Goal: Task Accomplishment & Management: Manage account settings

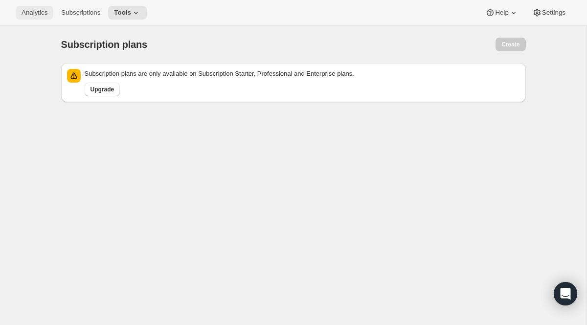
click at [39, 6] on button "Analytics" at bounding box center [35, 13] width 38 height 14
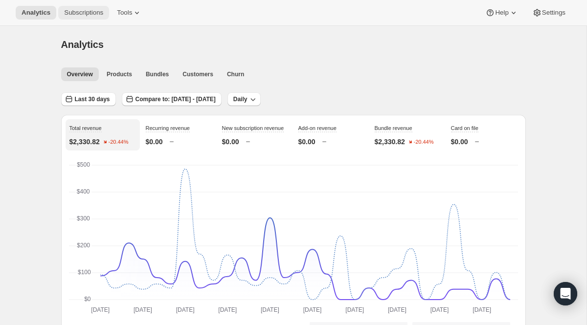
click at [79, 17] on button "Subscriptions" at bounding box center [83, 13] width 51 height 14
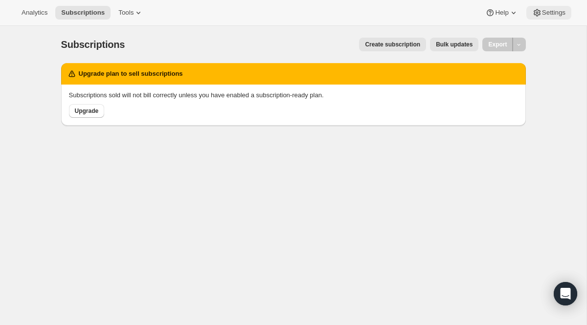
click at [539, 13] on icon at bounding box center [537, 13] width 10 height 10
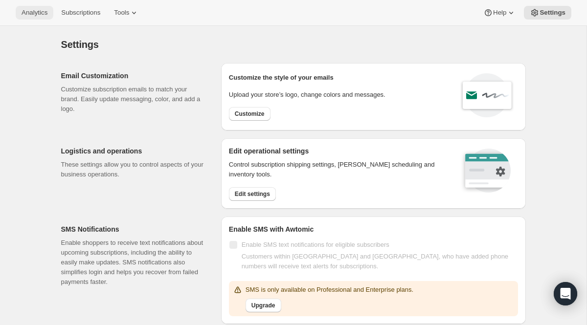
click at [44, 17] on button "Analytics" at bounding box center [35, 13] width 38 height 14
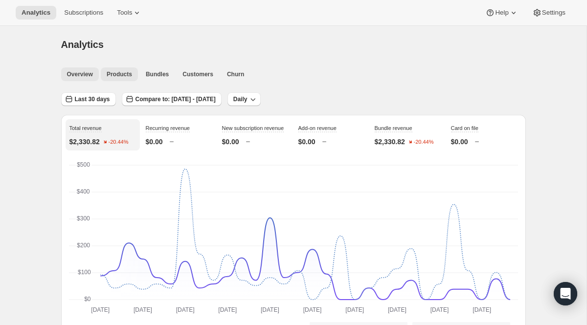
click at [120, 70] on span "Products" at bounding box center [119, 74] width 25 height 8
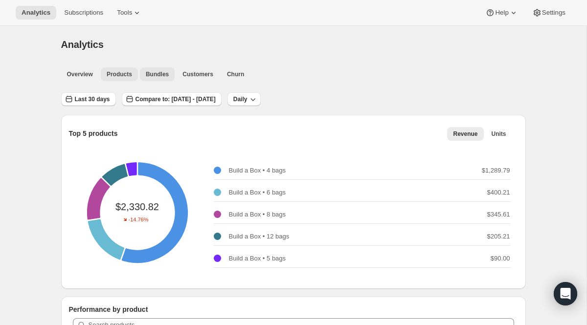
click at [168, 76] on span "Bundles" at bounding box center [157, 74] width 23 height 8
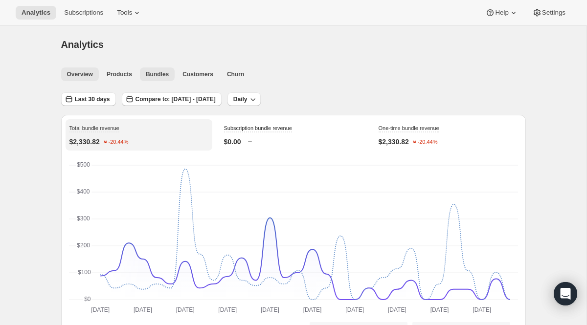
click at [82, 75] on span "Overview" at bounding box center [80, 74] width 26 height 8
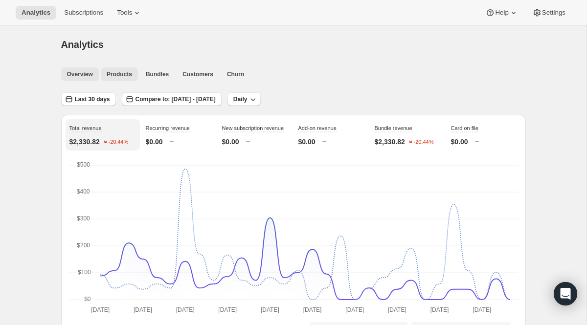
click at [136, 74] on button "Products" at bounding box center [119, 74] width 37 height 14
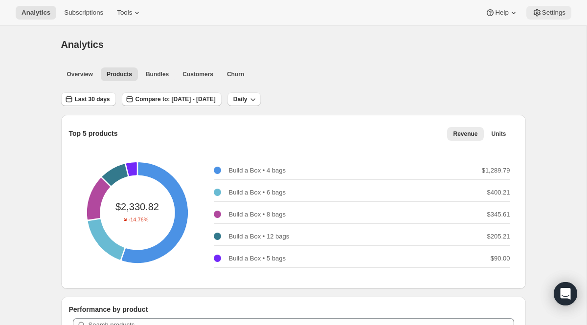
click at [544, 12] on span "Settings" at bounding box center [553, 13] width 23 height 8
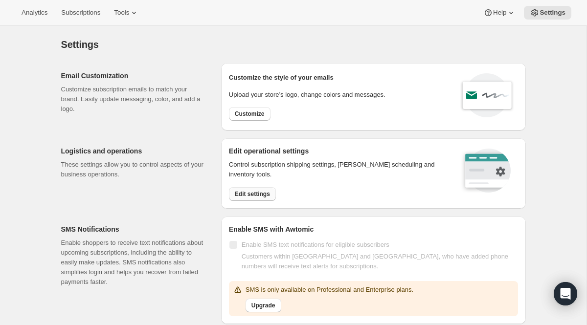
click at [258, 192] on span "Edit settings" at bounding box center [252, 194] width 35 height 8
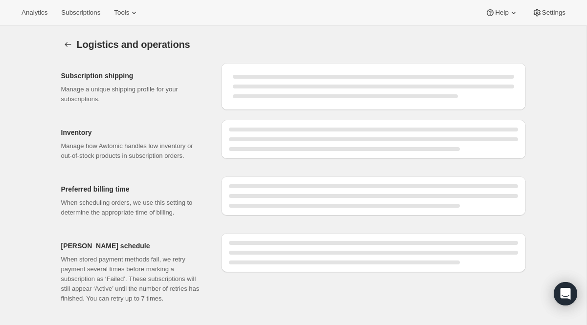
select select "DAY"
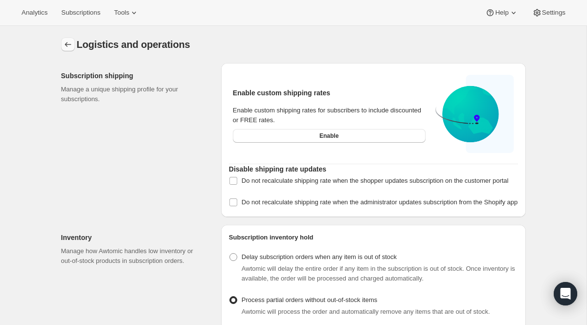
click at [61, 44] on button "Settings" at bounding box center [68, 45] width 14 height 14
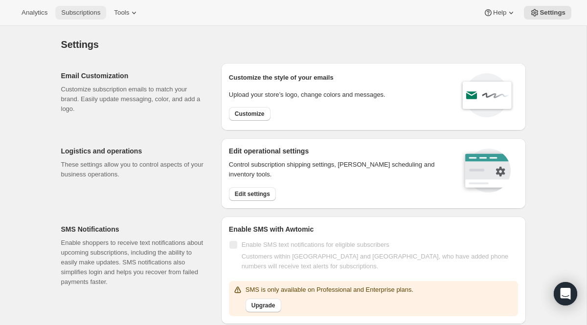
click at [60, 13] on button "Subscriptions" at bounding box center [80, 13] width 51 height 14
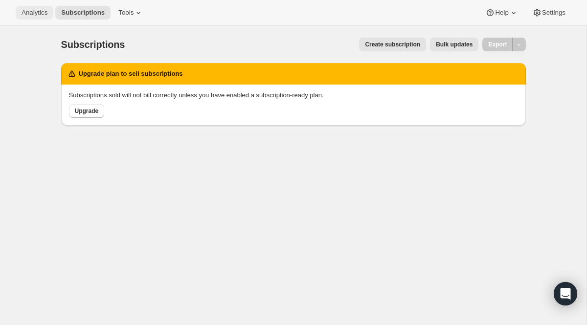
click at [33, 13] on span "Analytics" at bounding box center [35, 13] width 26 height 8
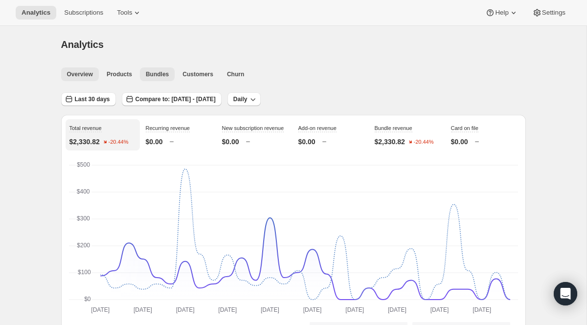
click at [157, 77] on span "Bundles" at bounding box center [157, 74] width 23 height 8
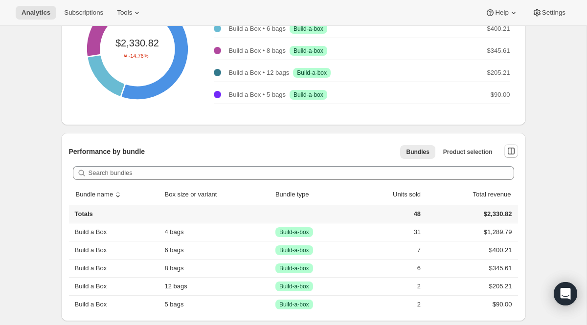
scroll to position [399, 0]
click at [420, 153] on span "Bundles" at bounding box center [417, 152] width 23 height 8
click at [507, 152] on icon "button" at bounding box center [510, 150] width 7 height 7
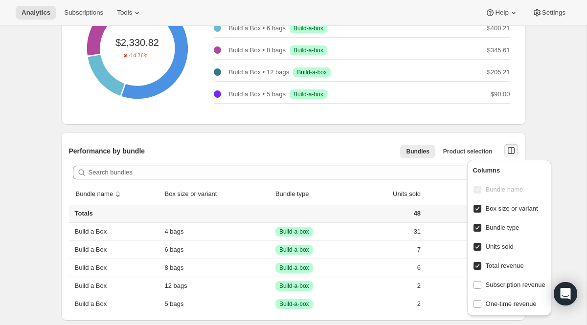
click at [347, 134] on div "Performance by bundle Bundles Product selection More views Bundles Product sele…" at bounding box center [293, 226] width 464 height 188
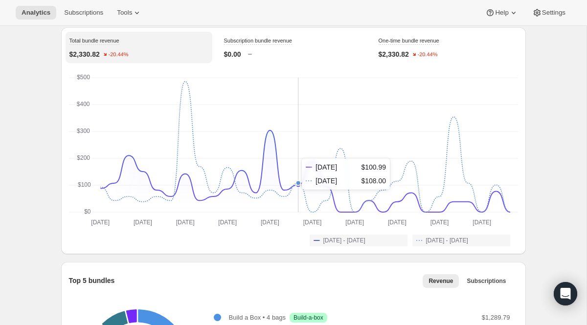
scroll to position [0, 0]
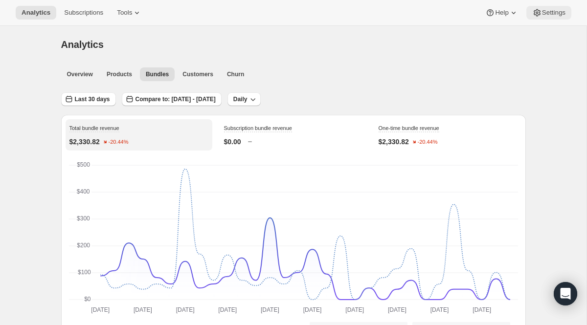
click at [543, 12] on span "Settings" at bounding box center [553, 13] width 23 height 8
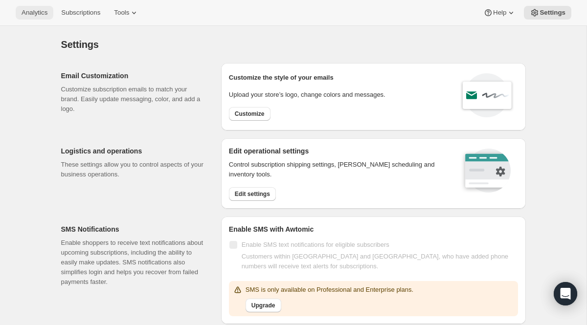
click at [33, 11] on span "Analytics" at bounding box center [35, 13] width 26 height 8
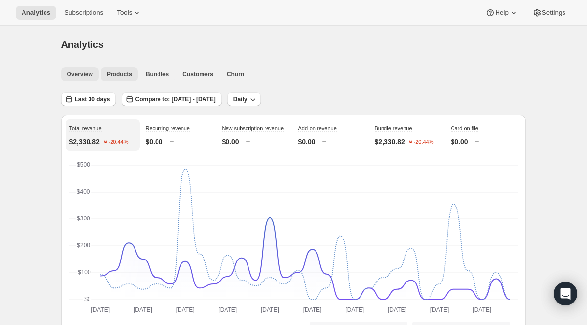
click at [122, 71] on span "Products" at bounding box center [119, 74] width 25 height 8
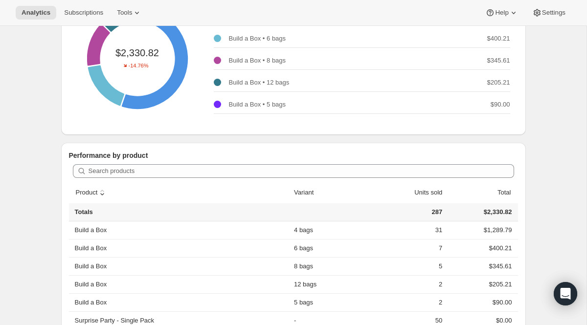
scroll to position [216, 0]
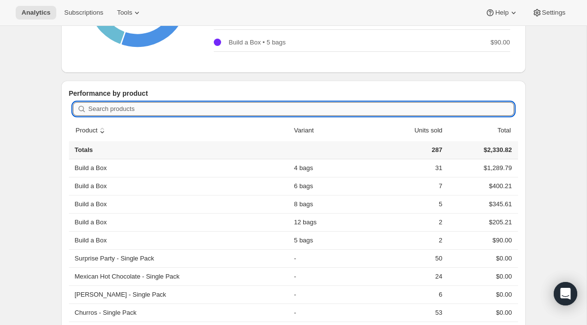
click at [261, 105] on input "Search products" at bounding box center [300, 109] width 425 height 14
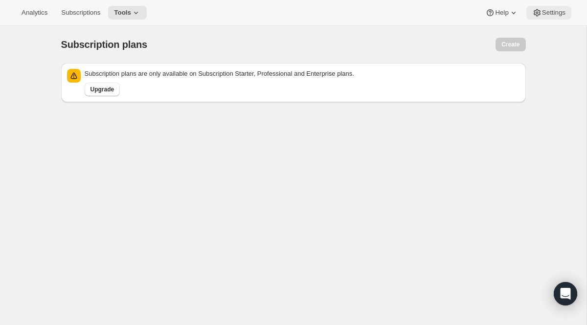
click at [554, 12] on span "Settings" at bounding box center [553, 13] width 23 height 8
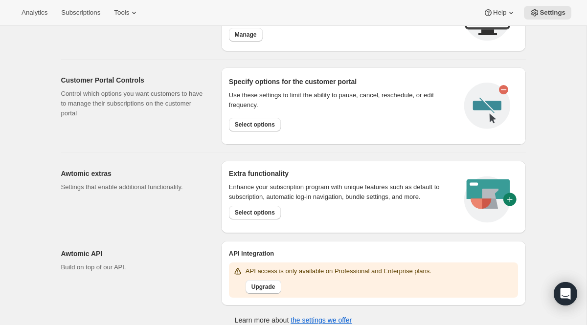
scroll to position [451, 0]
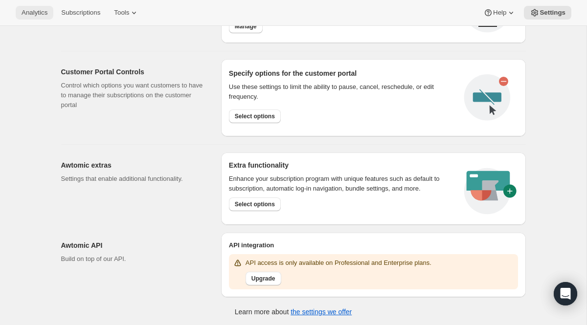
click at [20, 9] on button "Analytics" at bounding box center [35, 13] width 38 height 14
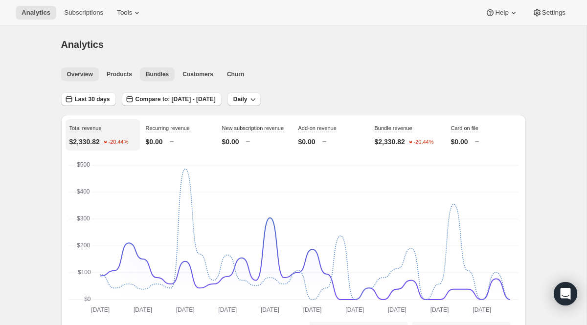
click at [157, 78] on span "Bundles" at bounding box center [157, 74] width 23 height 8
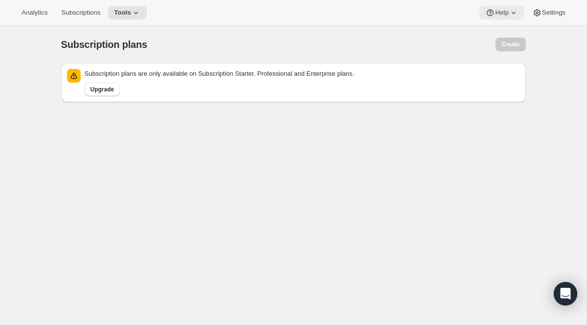
click at [499, 13] on span "Help" at bounding box center [501, 13] width 13 height 8
click at [506, 32] on span "Setup guide" at bounding box center [498, 32] width 34 height 7
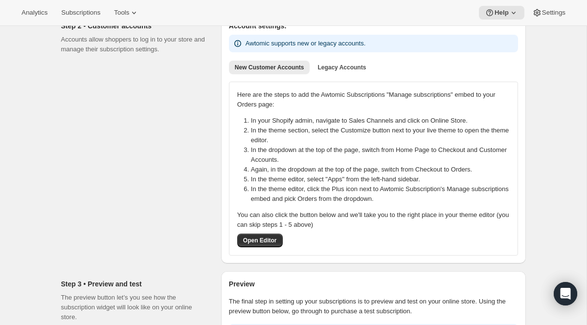
scroll to position [187, 0]
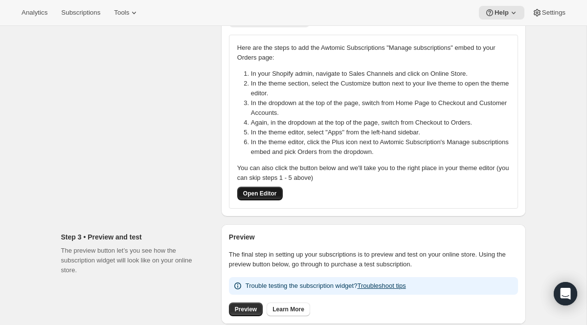
click at [262, 195] on span "Open Editor" at bounding box center [260, 194] width 34 height 8
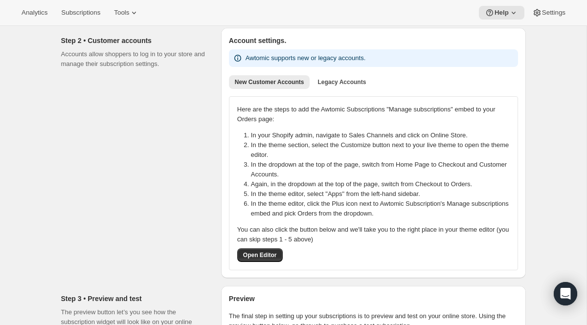
scroll to position [0, 0]
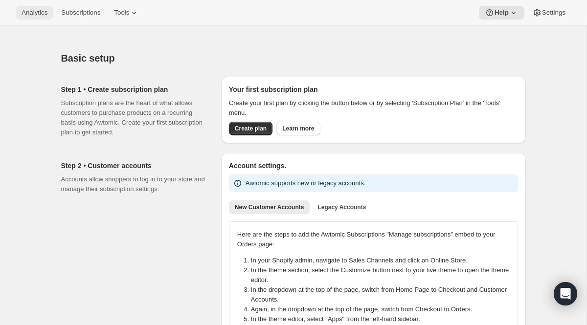
click at [50, 11] on button "Analytics" at bounding box center [35, 13] width 38 height 14
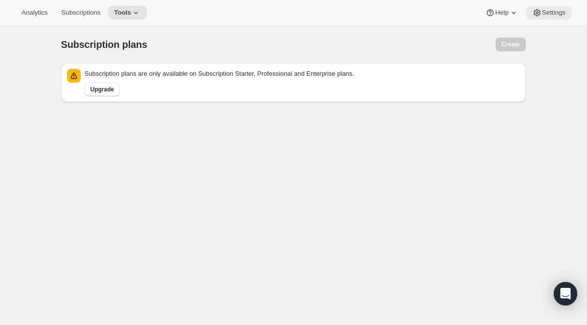
click at [566, 19] on button "Settings" at bounding box center [548, 13] width 45 height 14
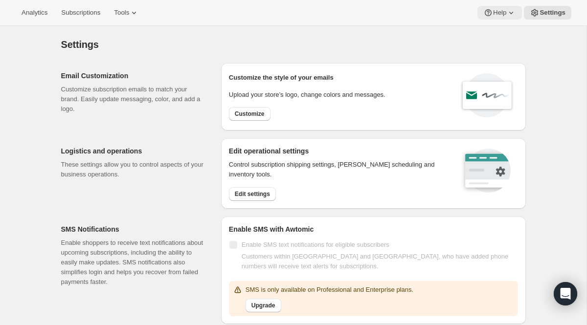
click at [499, 11] on span "Help" at bounding box center [499, 13] width 13 height 8
click at [503, 36] on span "Setup guide" at bounding box center [498, 32] width 34 height 7
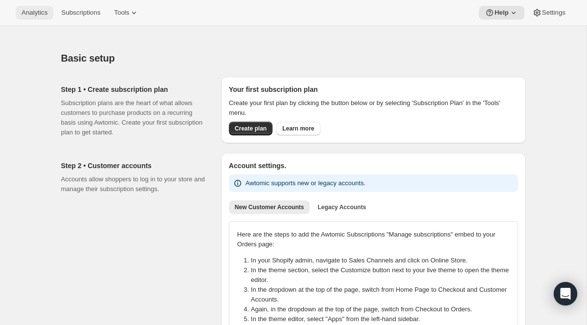
click at [41, 6] on button "Analytics" at bounding box center [35, 13] width 38 height 14
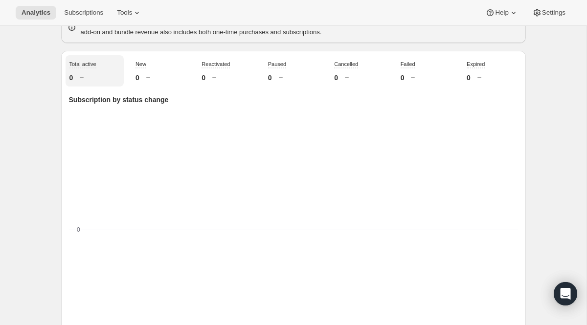
scroll to position [413, 0]
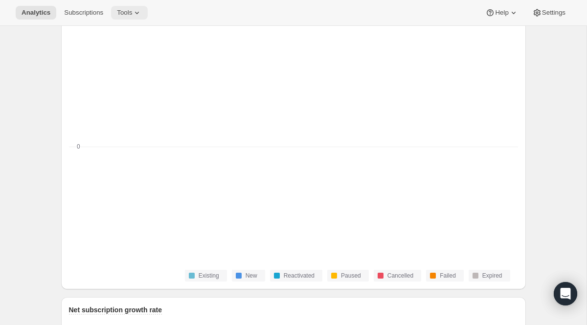
click at [140, 9] on icon at bounding box center [137, 13] width 10 height 10
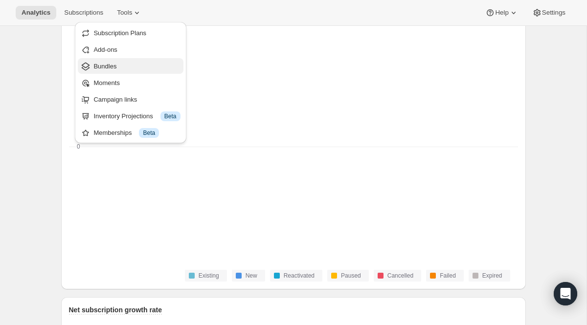
click at [119, 66] on span "Bundles" at bounding box center [136, 67] width 87 height 10
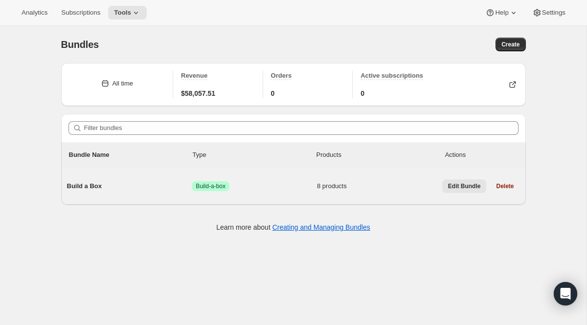
click at [451, 185] on span "Edit Bundle" at bounding box center [464, 186] width 33 height 8
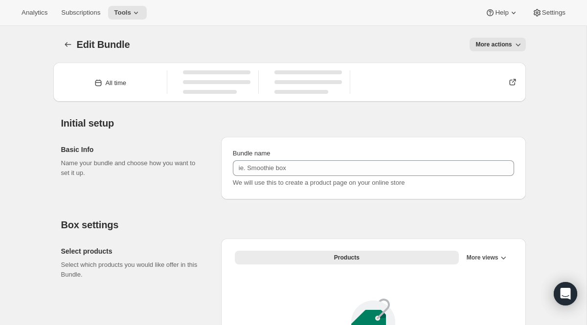
type input "Build a Box"
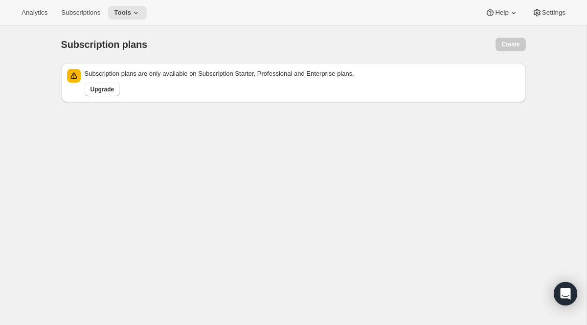
click at [16, 19] on div "Analytics Subscriptions Tools" at bounding box center [81, 13] width 131 height 14
click at [139, 13] on icon at bounding box center [136, 13] width 10 height 10
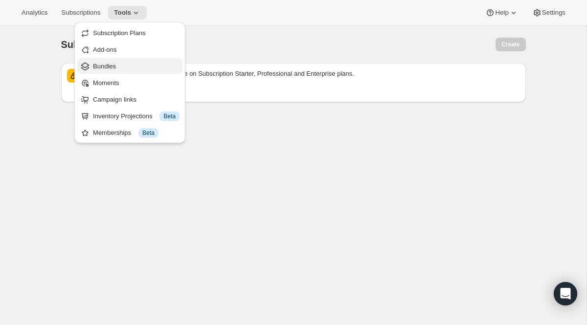
click at [135, 62] on span "Bundles" at bounding box center [136, 67] width 87 height 10
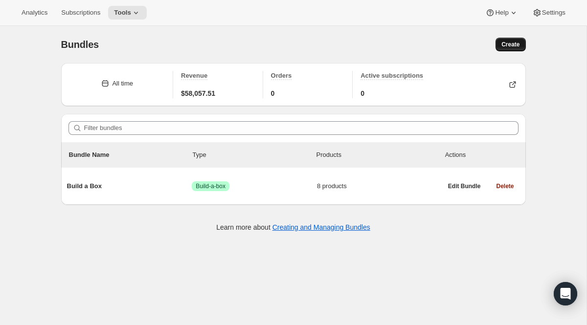
click at [511, 47] on span "Create" at bounding box center [510, 45] width 18 height 8
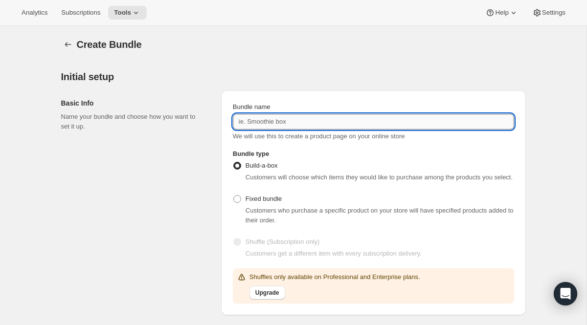
click at [287, 124] on input "Bundle name" at bounding box center [373, 122] width 281 height 16
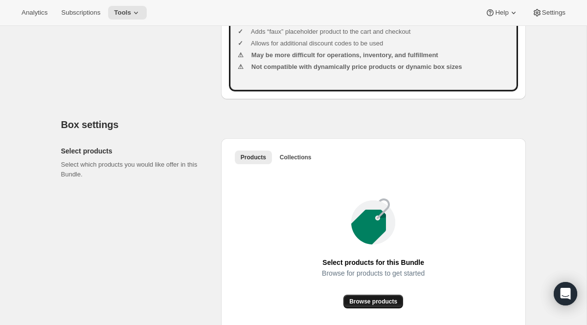
scroll to position [485, 0]
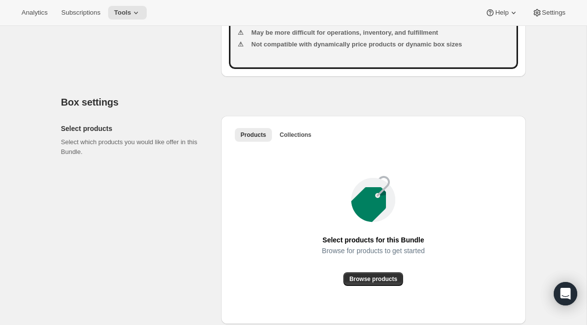
type input "Build a Gift Box"
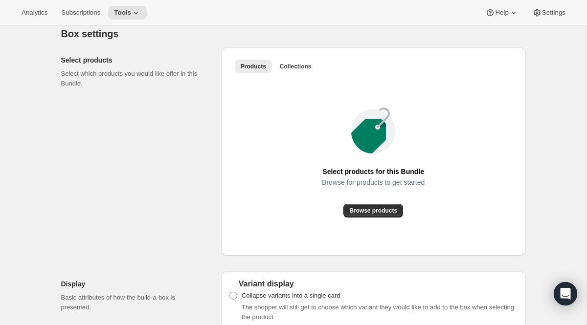
scroll to position [560, 0]
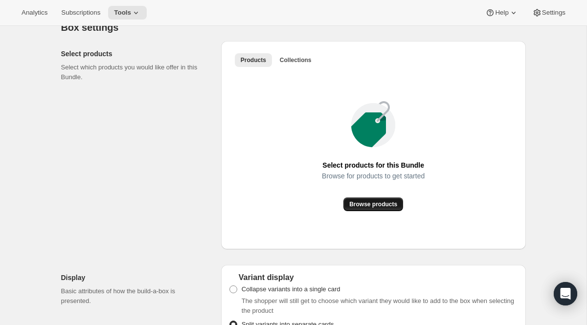
click at [375, 208] on span "Browse products" at bounding box center [373, 204] width 48 height 8
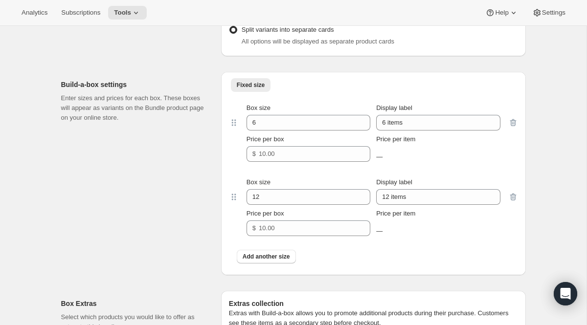
scroll to position [1016, 0]
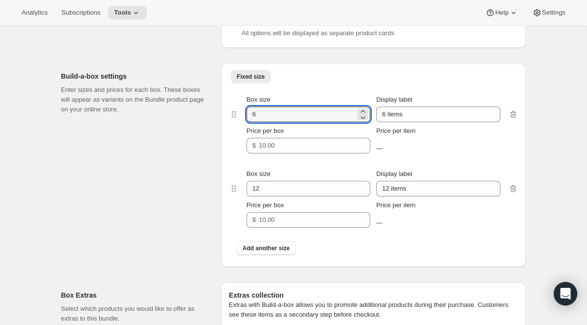
drag, startPoint x: 263, startPoint y: 122, endPoint x: 239, endPoint y: 120, distance: 24.5
click at [239, 120] on div "Box size 6 Display label 6 items Price per box $ Price per item —" at bounding box center [373, 124] width 269 height 59
type input "4"
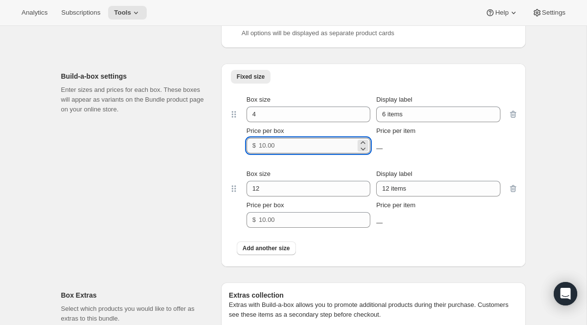
click at [266, 152] on input "Price per box" at bounding box center [307, 146] width 97 height 16
type input "42.99"
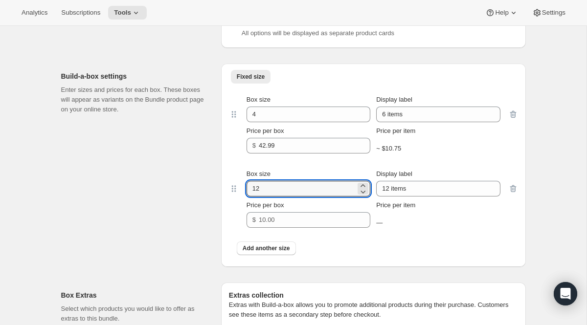
drag, startPoint x: 263, startPoint y: 197, endPoint x: 241, endPoint y: 197, distance: 22.5
click at [245, 197] on div "Box size 12 Display label 12 items Price per box $ Price per item —" at bounding box center [373, 198] width 269 height 59
type input "5"
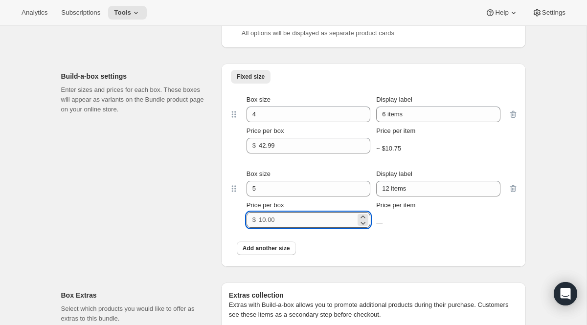
click at [277, 228] on input "Price per box" at bounding box center [307, 220] width 97 height 16
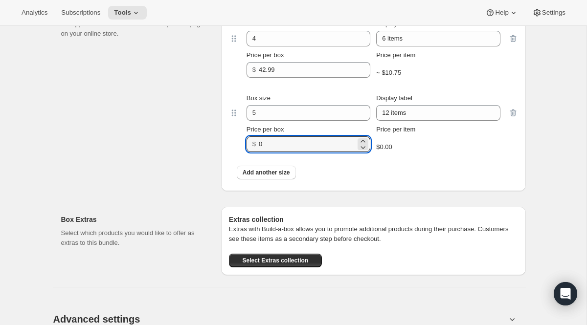
scroll to position [1092, 0]
type input "0"
type input "49.99"
click at [125, 112] on div "Build-a-box settings Enter sizes and prices for each box. These boxes will appe…" at bounding box center [137, 89] width 152 height 203
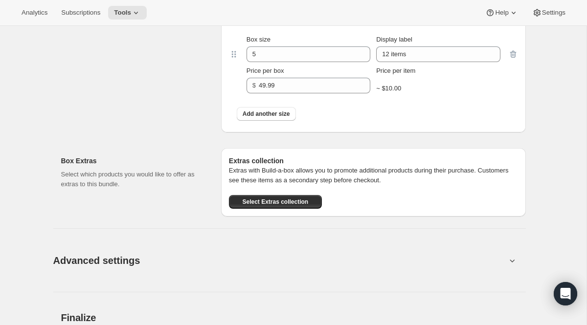
scroll to position [1152, 0]
click at [273, 205] on span "Select Extras collection" at bounding box center [275, 201] width 66 height 8
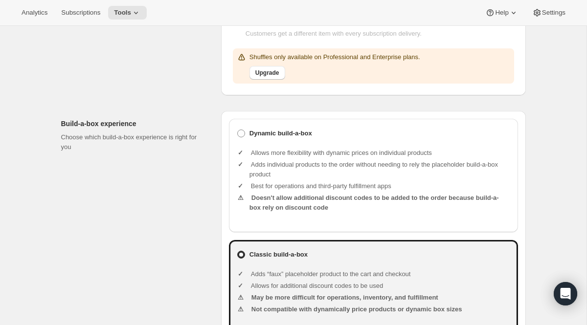
scroll to position [210, 0]
